Goal: Task Accomplishment & Management: Complete application form

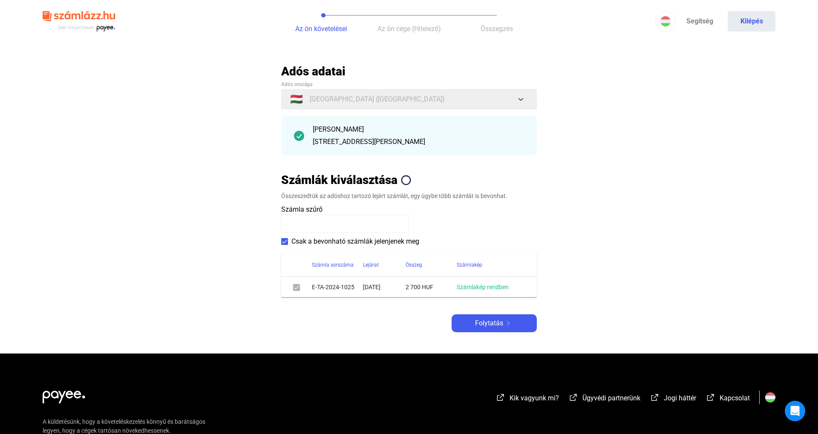
click at [473, 313] on div "Adós adatai Adós országa 🇭🇺 [GEOGRAPHIC_DATA] ([GEOGRAPHIC_DATA]) [PERSON_NAME]…" at bounding box center [409, 198] width 256 height 269
click at [471, 305] on div "Adós adatai Adós országa 🇭🇺 [GEOGRAPHIC_DATA] ([GEOGRAPHIC_DATA]) [PERSON_NAME]…" at bounding box center [409, 198] width 256 height 269
click at [471, 332] on button "Folytatás" at bounding box center [494, 324] width 85 height 18
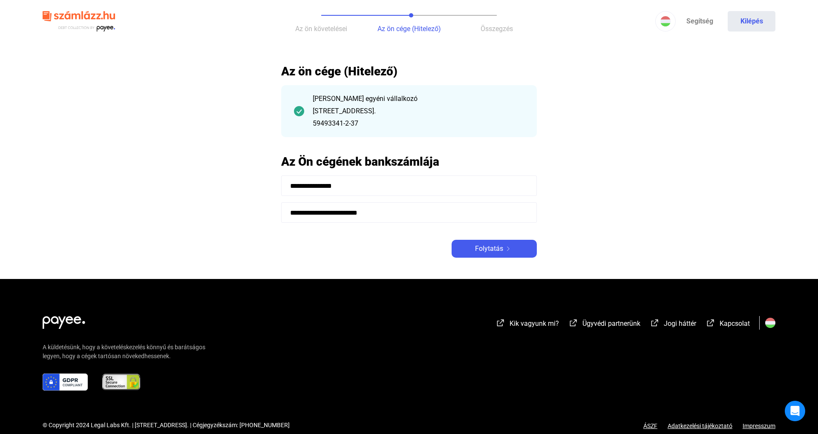
click at [485, 224] on div "**********" at bounding box center [409, 161] width 256 height 194
click at [482, 252] on span "Folytatás" at bounding box center [489, 249] width 28 height 10
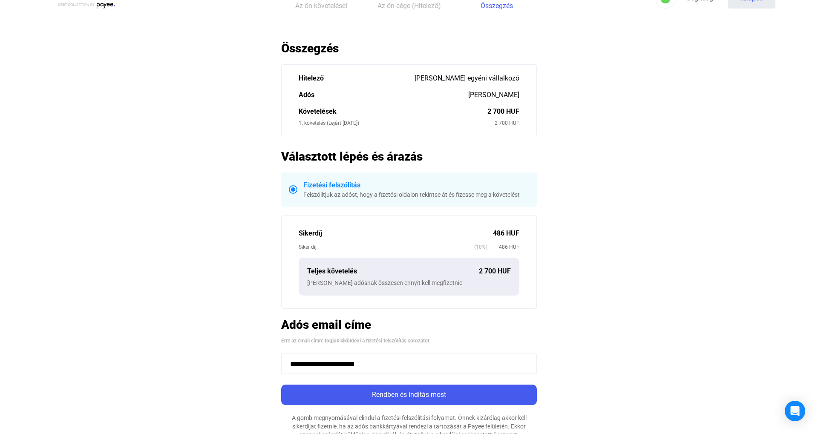
scroll to position [150, 0]
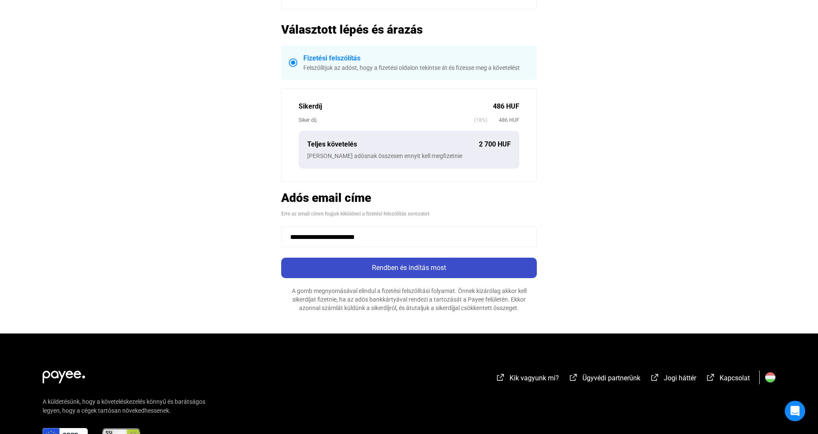
click at [428, 268] on div "Rendben és indítás most" at bounding box center [409, 268] width 251 height 10
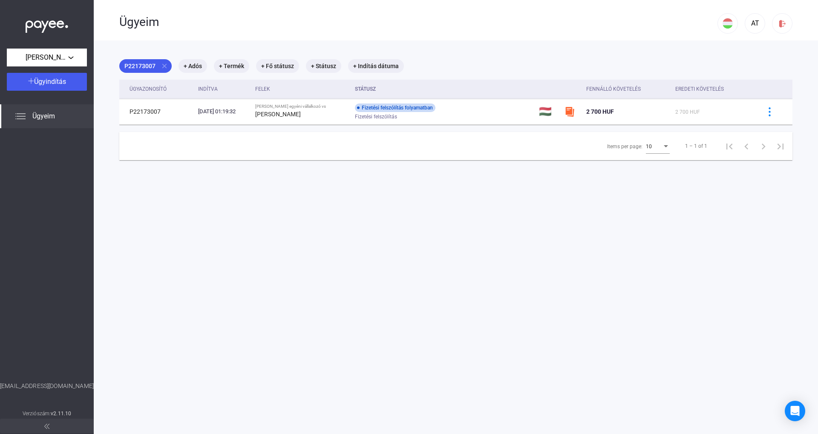
click at [60, 114] on div "Ügyeim" at bounding box center [47, 116] width 94 height 24
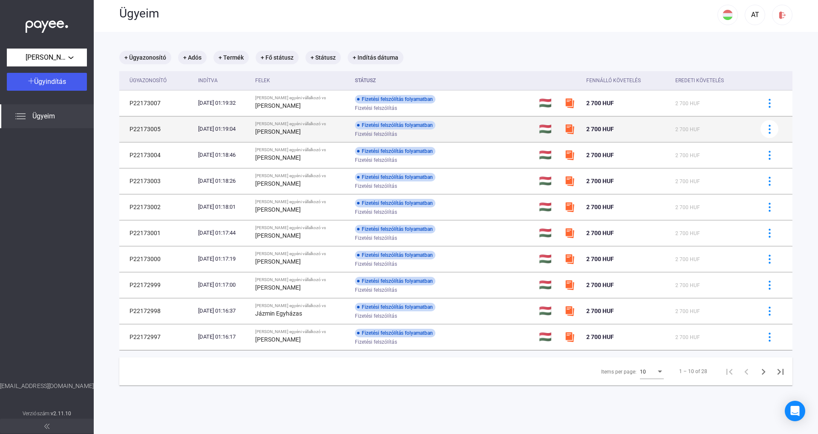
scroll to position [9, 0]
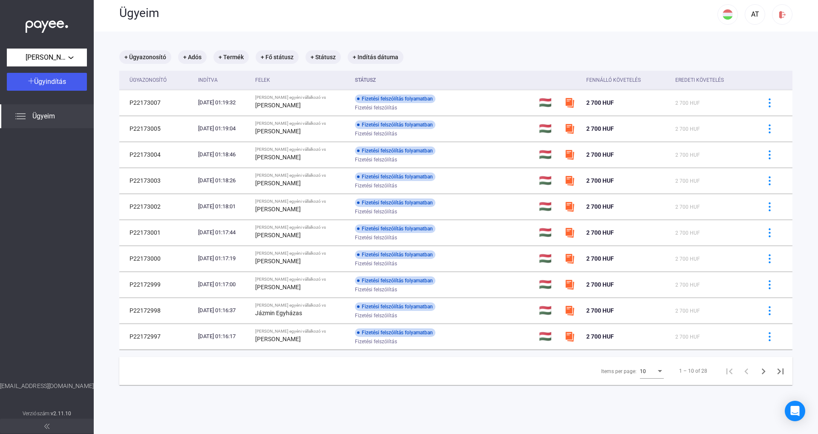
click at [649, 366] on mat-select "10" at bounding box center [652, 371] width 24 height 10
click at [649, 387] on span "25" at bounding box center [654, 387] width 24 height 10
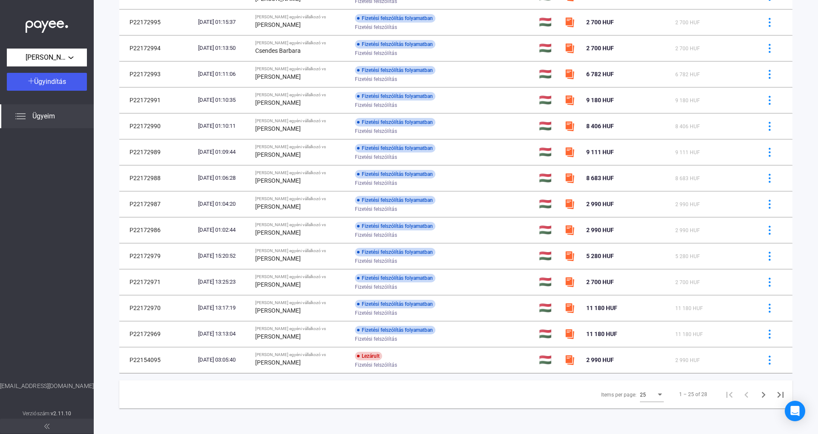
scroll to position [376, 0]
click at [651, 397] on div "25" at bounding box center [648, 395] width 16 height 10
click at [653, 398] on span "25" at bounding box center [654, 395] width 24 height 10
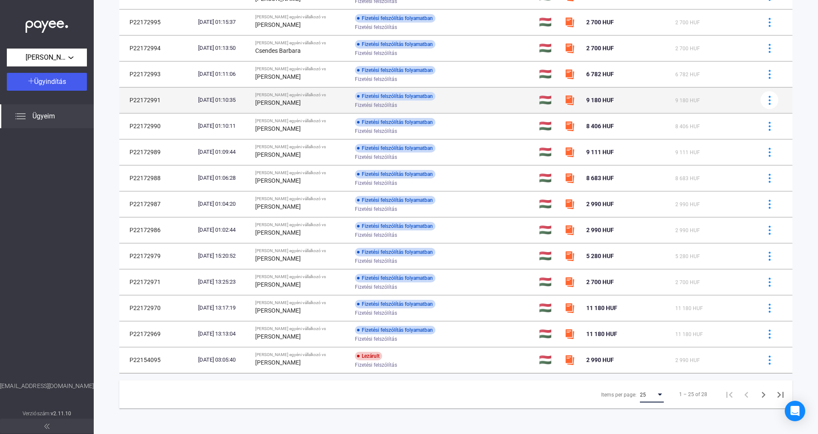
click at [239, 100] on div "[DATE] 01:10:35" at bounding box center [223, 100] width 50 height 9
